Goal: Transaction & Acquisition: Download file/media

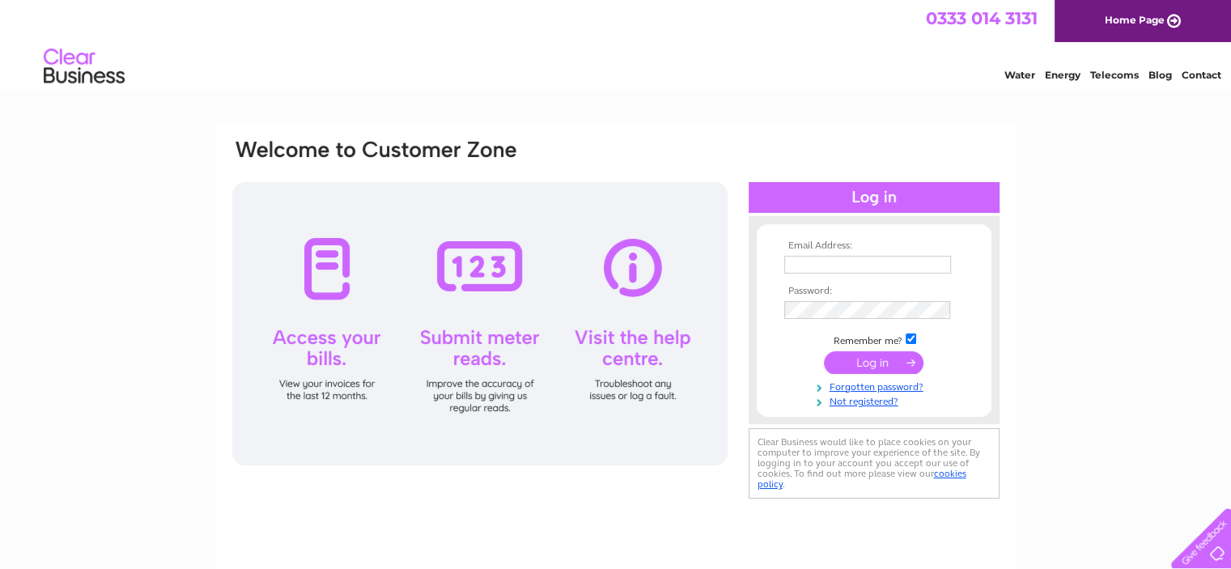
type input "l.marshall@pooleinstruments.com"
click at [874, 354] on input "submit" at bounding box center [874, 362] width 100 height 23
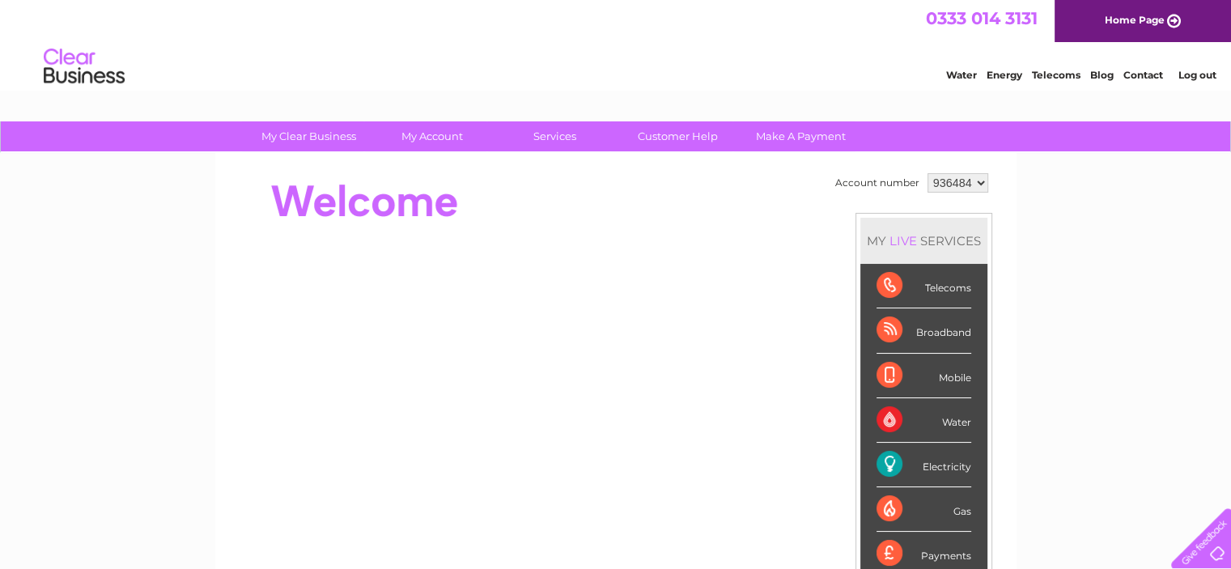
click at [982, 179] on select "936484 936695" at bounding box center [957, 182] width 61 height 19
click at [927, 173] on select "936484 936695" at bounding box center [957, 182] width 61 height 19
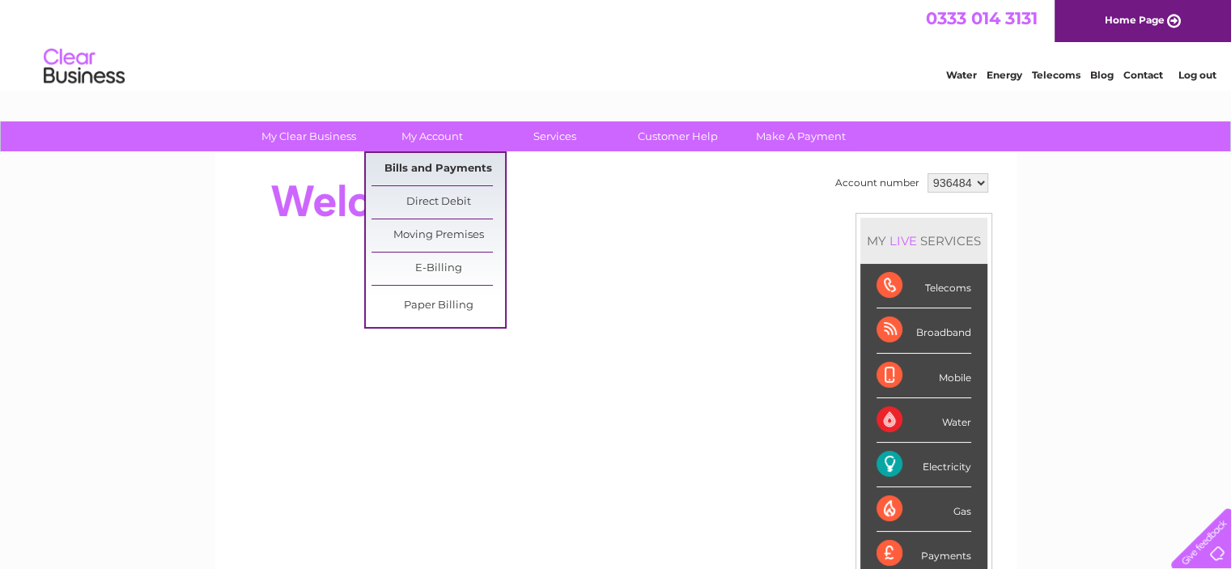
click at [415, 167] on link "Bills and Payments" at bounding box center [438, 169] width 134 height 32
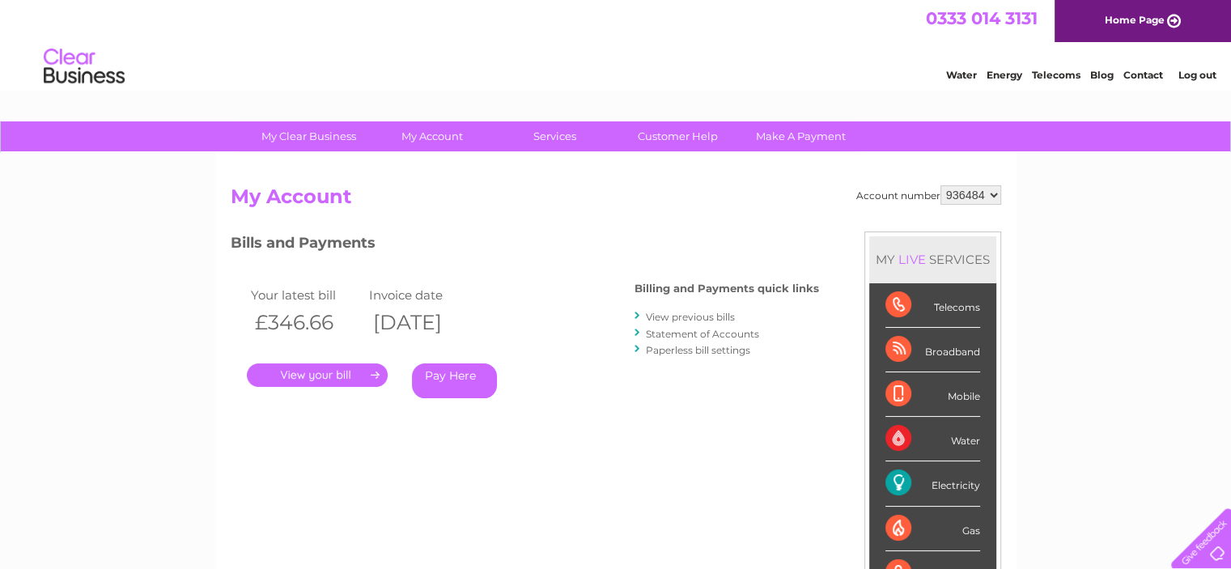
click at [316, 375] on link "." at bounding box center [317, 374] width 141 height 23
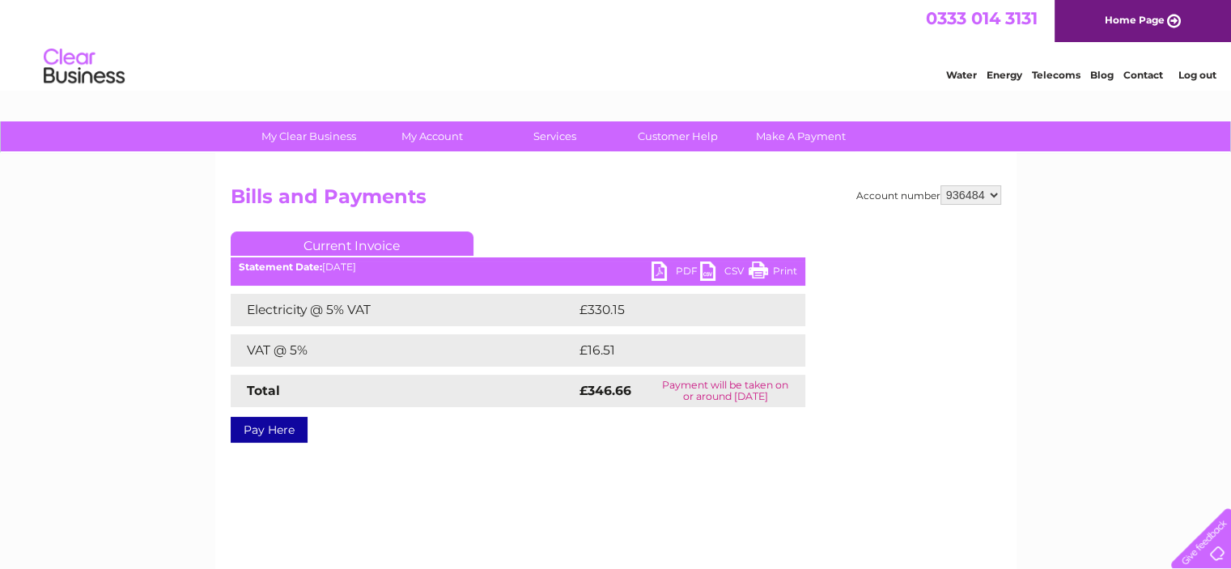
click at [661, 268] on link "PDF" at bounding box center [675, 272] width 49 height 23
click at [992, 196] on select "936484 936695" at bounding box center [970, 194] width 61 height 19
select select "936695"
click at [940, 185] on select "936484 936695" at bounding box center [970, 194] width 61 height 19
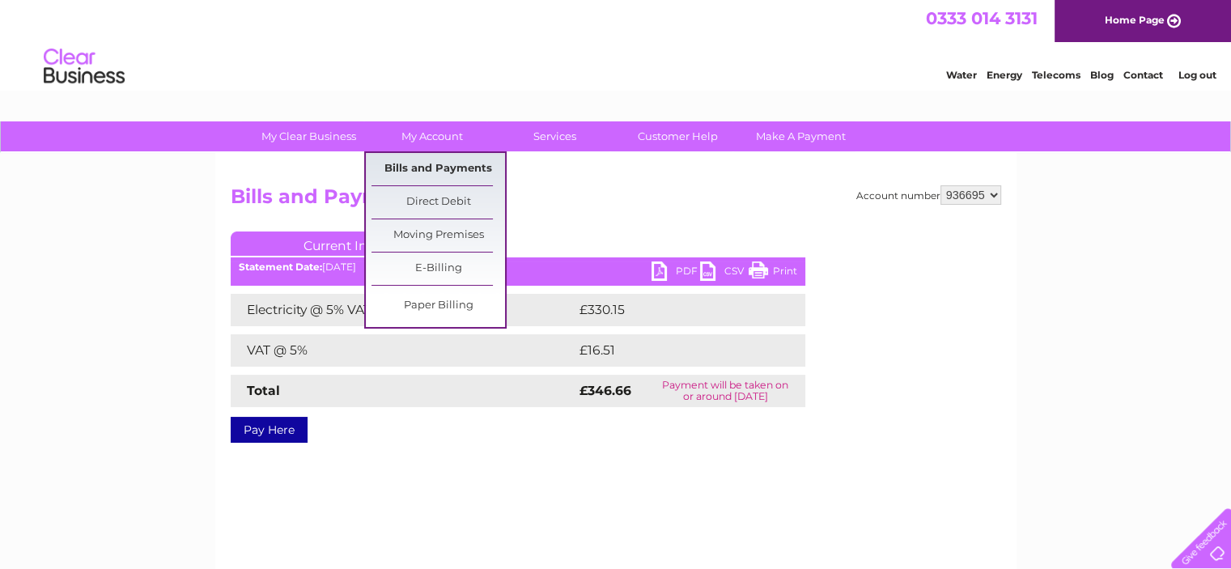
click at [440, 167] on link "Bills and Payments" at bounding box center [438, 169] width 134 height 32
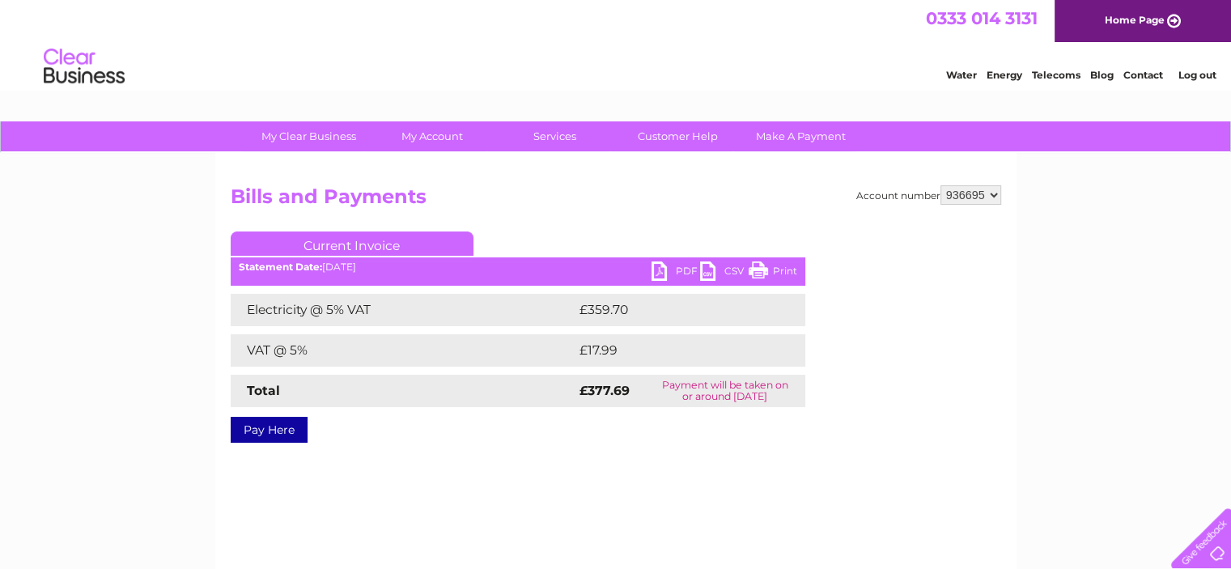
click at [681, 271] on link "PDF" at bounding box center [675, 272] width 49 height 23
